Goal: Find specific page/section: Find specific page/section

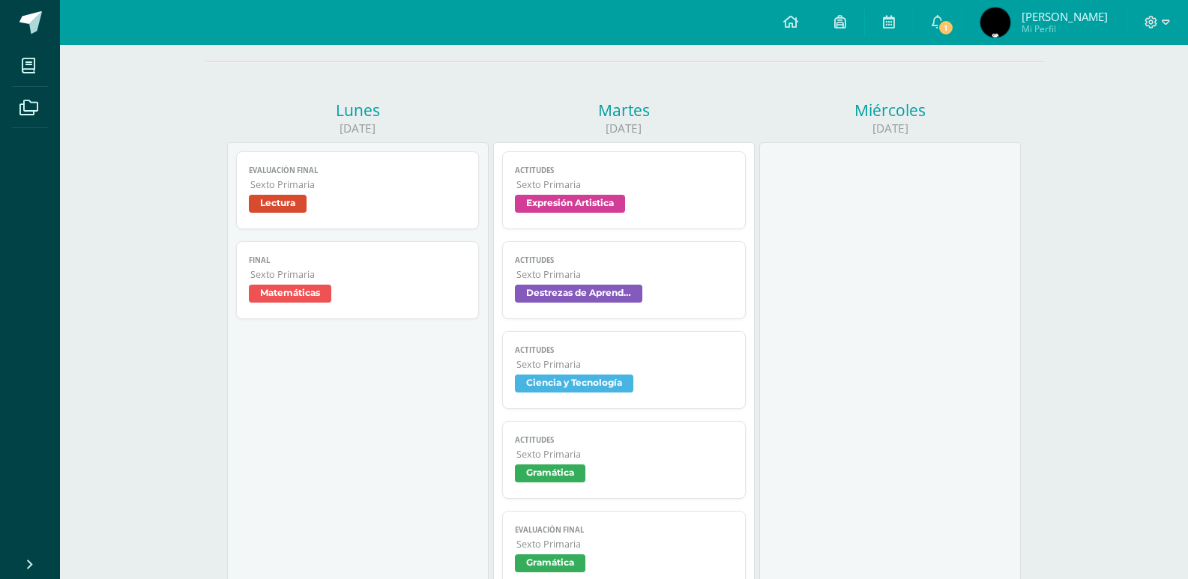
scroll to position [150, 0]
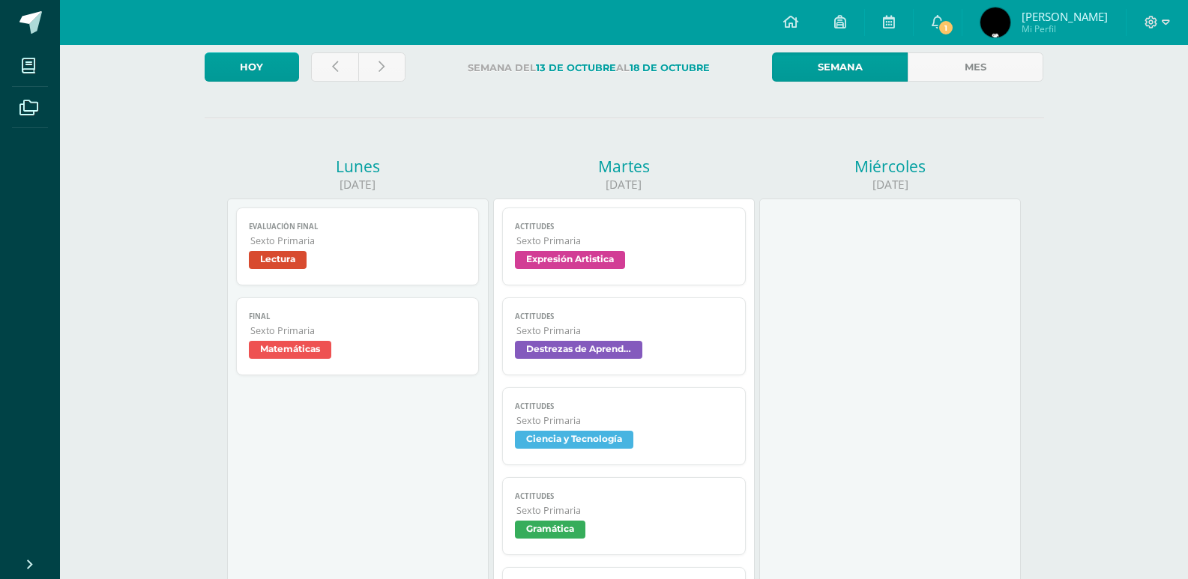
scroll to position [90, 0]
click at [343, 73] on link at bounding box center [334, 67] width 47 height 29
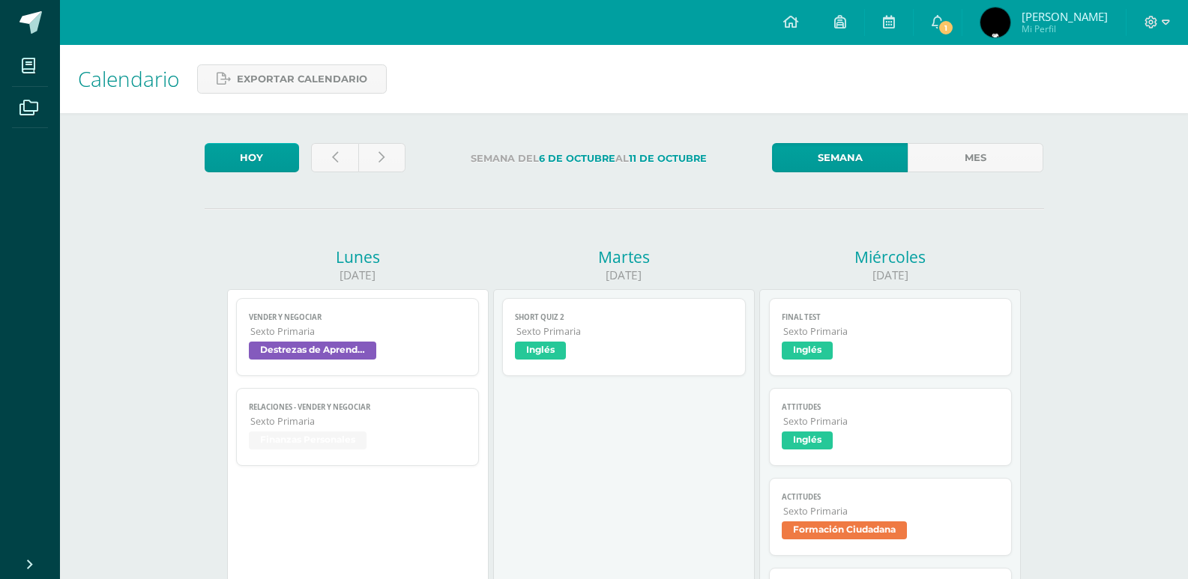
click at [509, 249] on div "Martes" at bounding box center [624, 257] width 262 height 21
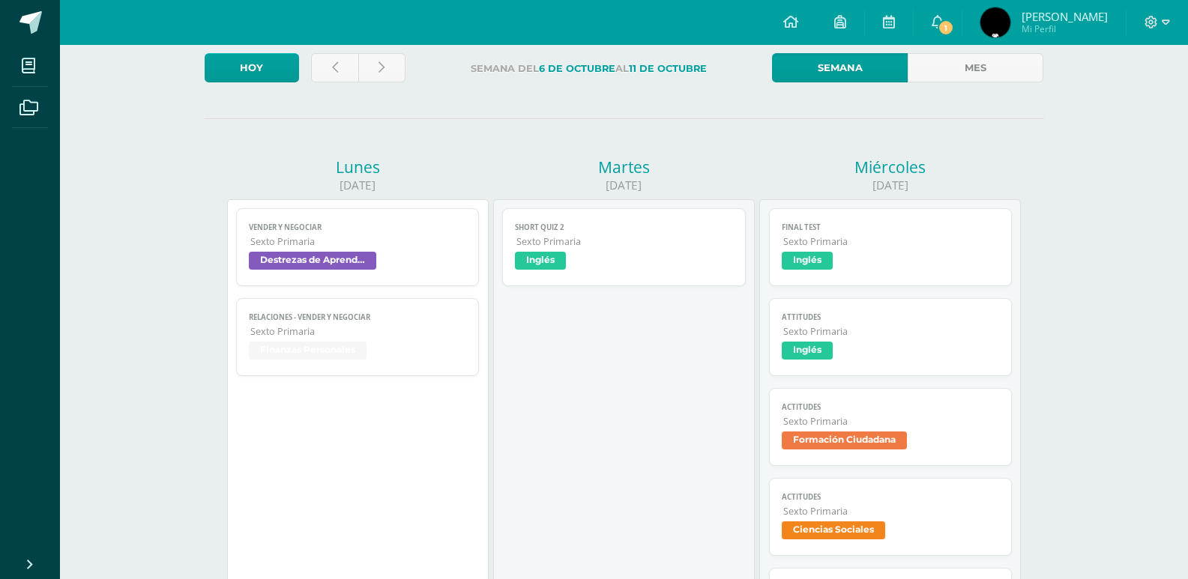
scroll to position [60, 0]
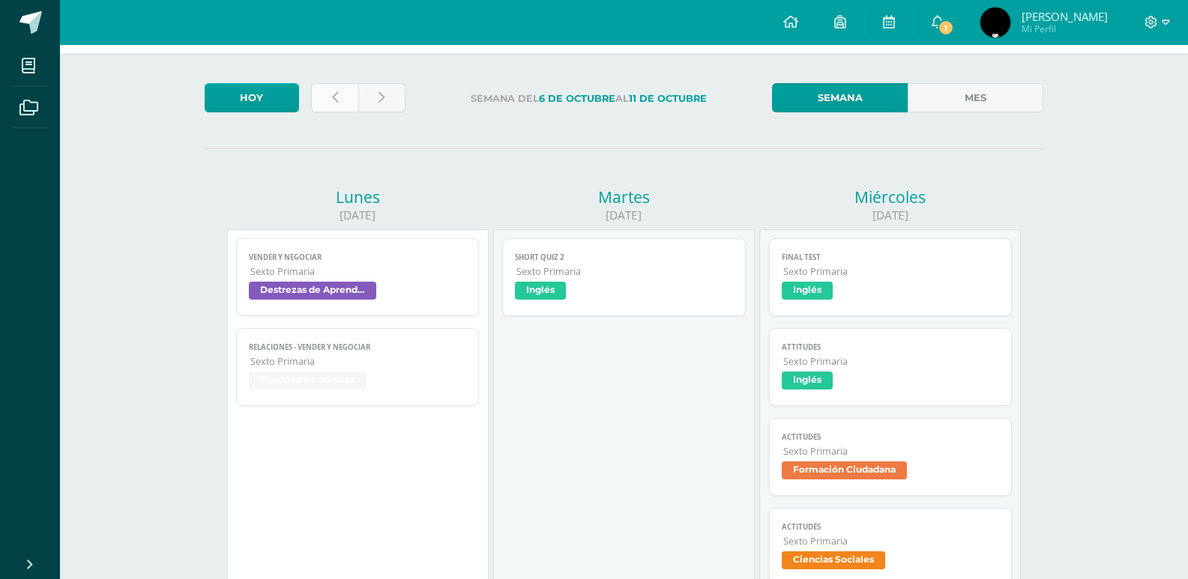
click at [337, 88] on link at bounding box center [334, 97] width 47 height 29
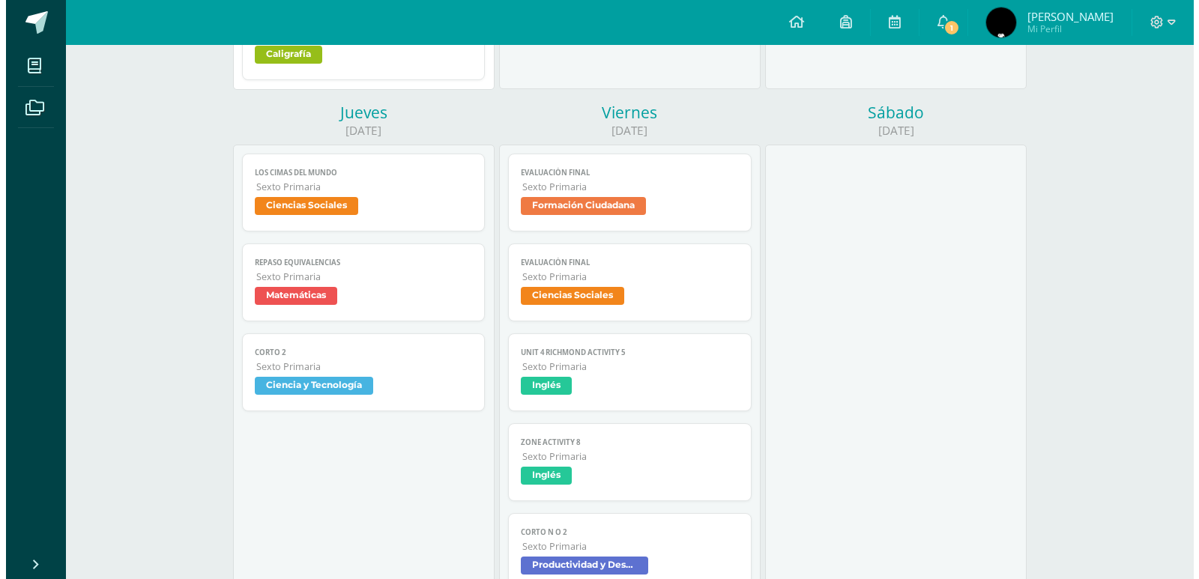
scroll to position [749, 0]
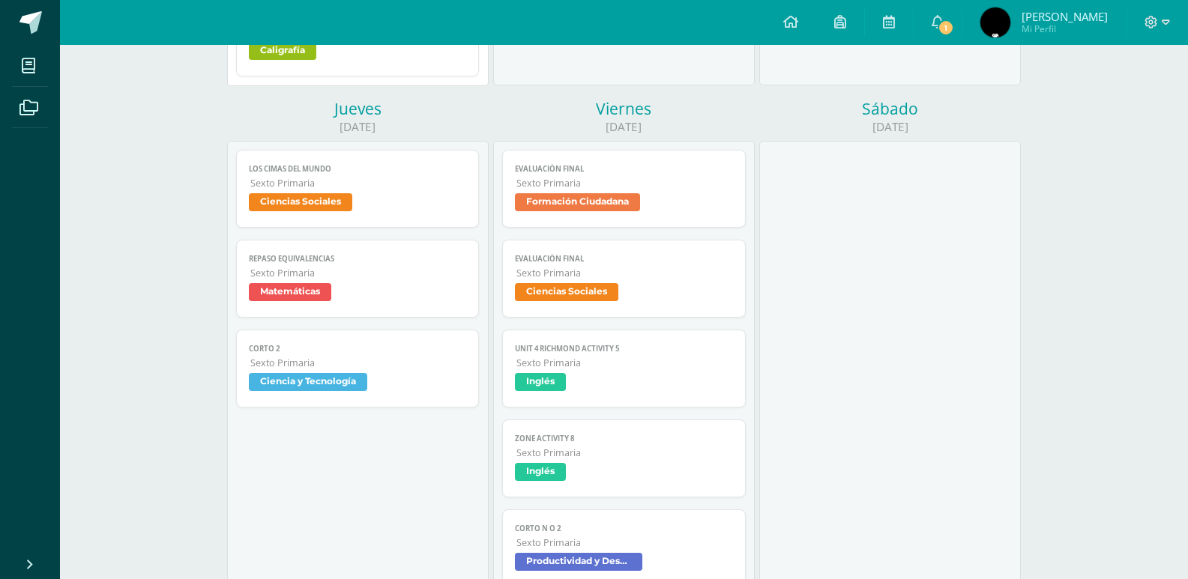
click at [612, 274] on span "Sexto Primaria" at bounding box center [624, 273] width 217 height 13
